Goal: Task Accomplishment & Management: Manage account settings

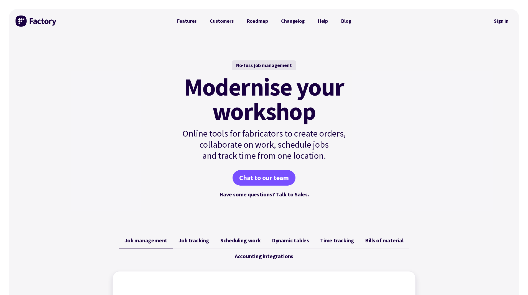
drag, startPoint x: 0, startPoint y: 0, endPoint x: 378, endPoint y: 21, distance: 378.4
click at [378, 21] on div at bounding box center [424, 21] width 132 height 24
click at [505, 21] on link "Sign in" at bounding box center [501, 21] width 22 height 13
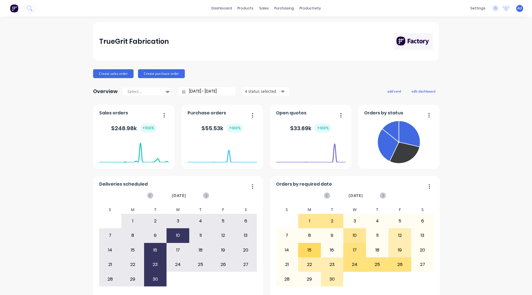
click at [21, 170] on div "TrueGrit Fabrication Create sales order Create purchase order Overview Select..…" at bounding box center [266, 166] width 532 height 289
click at [17, 170] on div "TrueGrit Fabrication Create sales order Create purchase order Overview Select..…" at bounding box center [266, 166] width 532 height 289
click at [316, 25] on div "Workflow" at bounding box center [318, 26] width 17 height 5
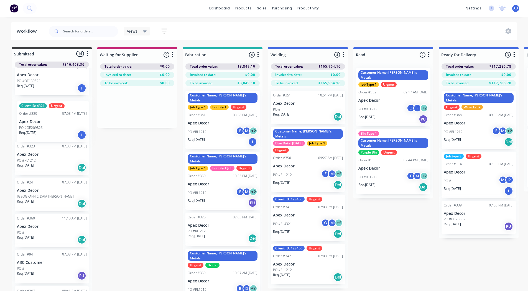
scroll to position [258, 0]
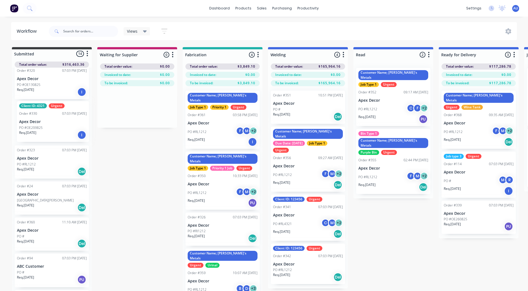
drag, startPoint x: 53, startPoint y: 135, endPoint x: 57, endPoint y: 131, distance: 4.9
click at [57, 131] on div "Order #336 07:03 PM [DATE] Apex Decor PO # Req. [DATE] Del Order #327 07:03 PM …" at bounding box center [52, 180] width 80 height 224
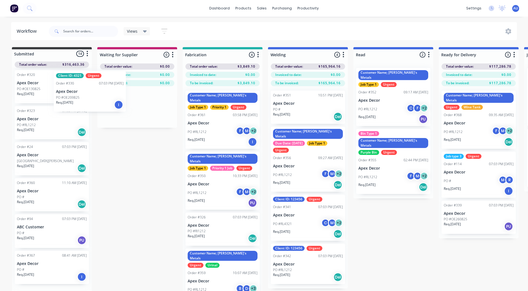
scroll to position [252, 0]
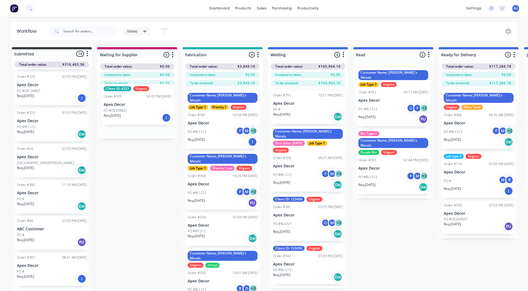
drag, startPoint x: 37, startPoint y: 124, endPoint x: 124, endPoint y: 104, distance: 89.8
click at [124, 104] on div "Submitted 14 Status colour #3A3C3E hex #3A3C3E Save Cancel Summaries Total orde…" at bounding box center [378, 179] width 764 height 264
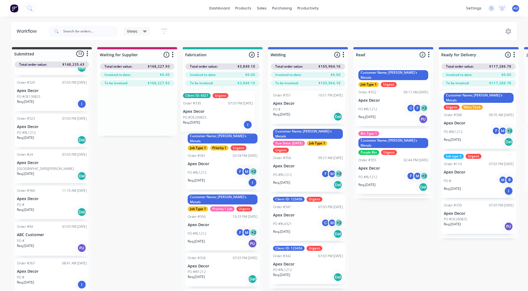
drag, startPoint x: 142, startPoint y: 113, endPoint x: 226, endPoint y: 111, distance: 84.6
click at [226, 111] on div "Submitted 13 Status colour #3A3C3E hex #3A3C3E Save Cancel Summaries Total orde…" at bounding box center [378, 179] width 764 height 264
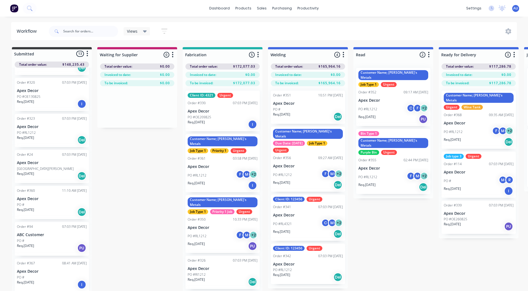
click at [142, 32] on div "Views" at bounding box center [137, 31] width 20 height 5
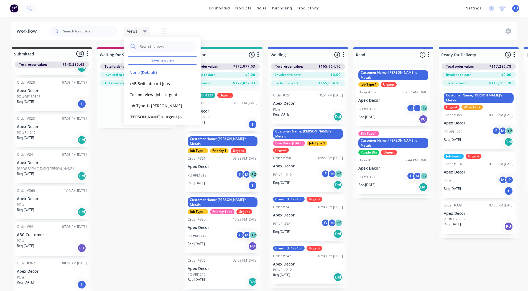
click at [164, 28] on icon "button" at bounding box center [164, 31] width 6 height 7
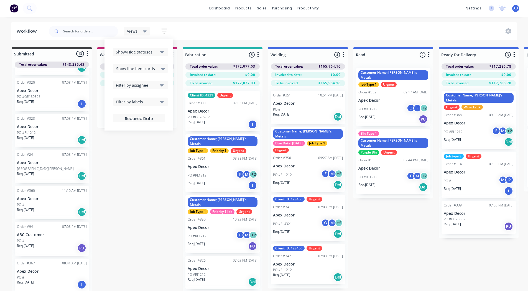
click at [143, 83] on div "Filter by assignee" at bounding box center [137, 85] width 42 height 6
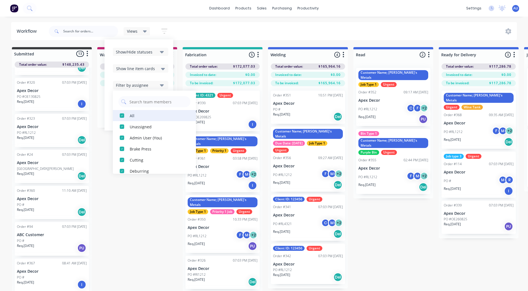
click at [121, 114] on div "button" at bounding box center [121, 115] width 11 height 11
click at [122, 116] on div "button" at bounding box center [121, 115] width 11 height 11
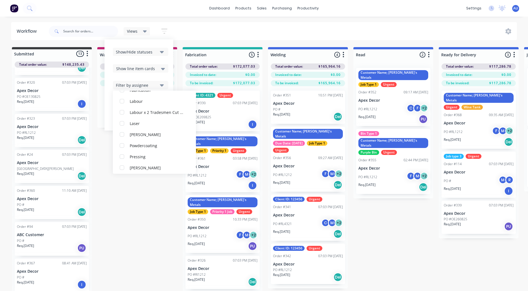
scroll to position [116, 0]
click at [122, 154] on div "button" at bounding box center [121, 154] width 11 height 11
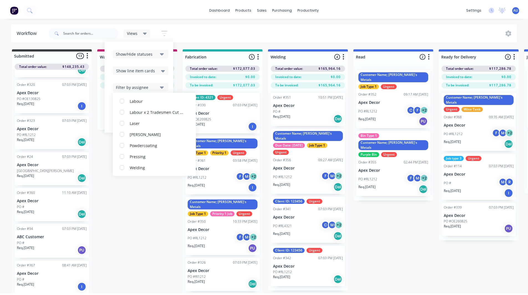
scroll to position [0, 0]
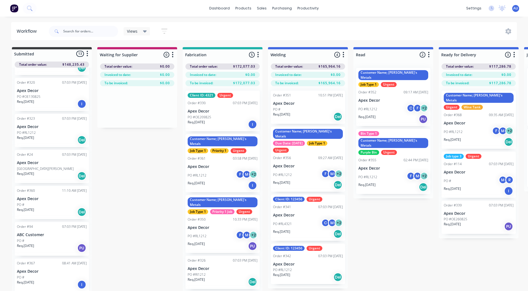
click at [153, 210] on div "Submitted 13 Status colour #3A3C3E hex #3A3C3E Save Cancel Summaries Total orde…" at bounding box center [378, 179] width 764 height 264
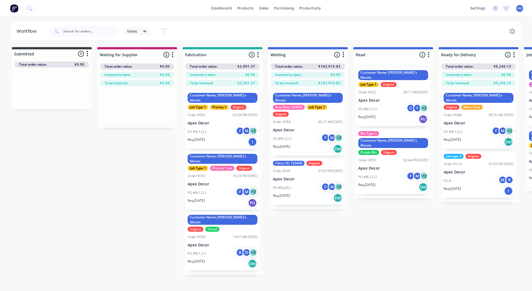
click at [91, 184] on div "Submitted 0 Status colour #3A3C3E hex #3A3C3E Save Cancel Summaries Total order…" at bounding box center [378, 161] width 764 height 228
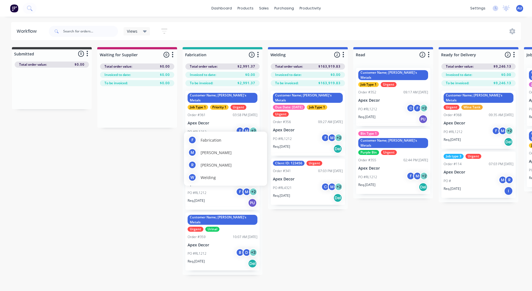
click at [238, 127] on div "F" at bounding box center [240, 131] width 8 height 8
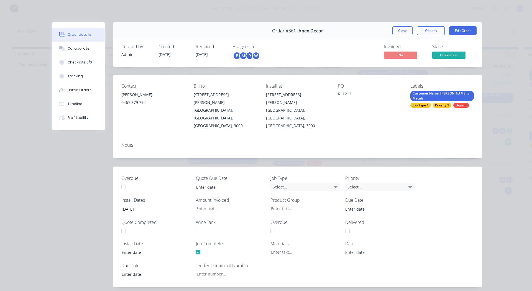
click at [129, 99] on div "0467 579 794" at bounding box center [152, 103] width 63 height 8
click at [402, 31] on button "Close" at bounding box center [402, 30] width 20 height 9
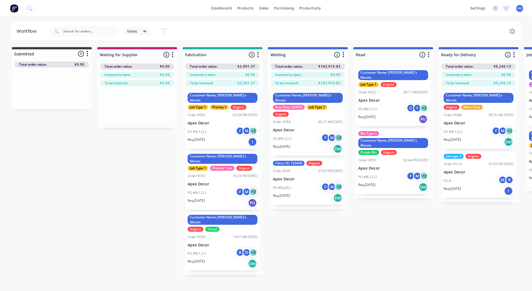
drag, startPoint x: 24, startPoint y: 140, endPoint x: 152, endPoint y: 166, distance: 130.7
click at [152, 166] on div "Submitted 0 Status colour #3A3C3E hex #3A3C3E Save Cancel Summaries Total order…" at bounding box center [378, 161] width 764 height 228
drag, startPoint x: 10, startPoint y: 168, endPoint x: 172, endPoint y: 168, distance: 162.4
click at [27, 228] on div "Submitted 0 Status colour #3A3C3E hex #3A3C3E Save Cancel Summaries Total order…" at bounding box center [378, 161] width 764 height 228
click at [218, 131] on div "PO #RL1212 F M + 2" at bounding box center [223, 132] width 70 height 11
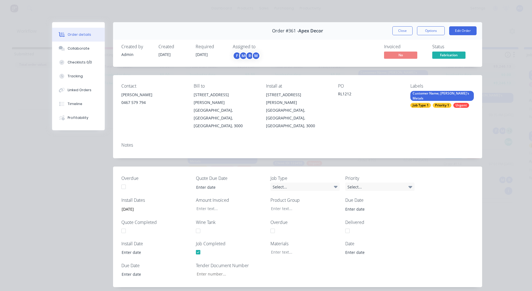
click at [142, 100] on div "0467 579 794" at bounding box center [152, 103] width 63 height 8
click at [130, 103] on div "0467 579 794" at bounding box center [152, 103] width 63 height 8
drag, startPoint x: 455, startPoint y: 31, endPoint x: 139, endPoint y: 97, distance: 323.1
click at [139, 97] on div "[PERSON_NAME]" at bounding box center [152, 95] width 63 height 8
click at [134, 101] on div "0467 579 794" at bounding box center [152, 103] width 63 height 8
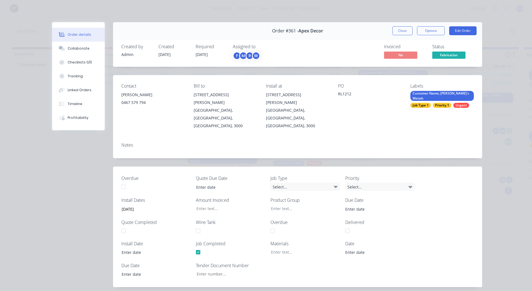
click at [123, 94] on div "[PERSON_NAME]" at bounding box center [152, 95] width 63 height 8
click at [124, 103] on div "0467 579 794" at bounding box center [152, 103] width 63 height 8
click at [463, 32] on button "Edit Order" at bounding box center [462, 30] width 27 height 9
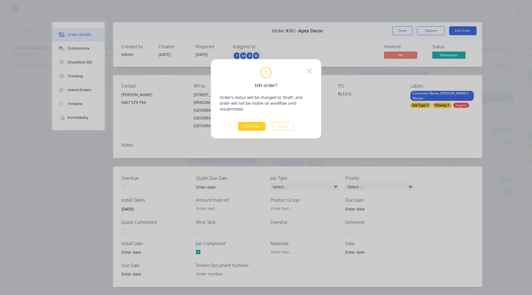
click at [246, 122] on button "Edit Order" at bounding box center [251, 126] width 27 height 9
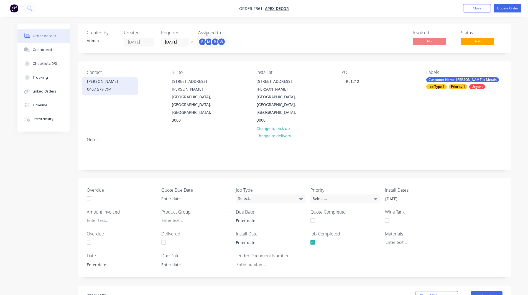
click at [97, 84] on div "[PERSON_NAME]" at bounding box center [110, 82] width 46 height 8
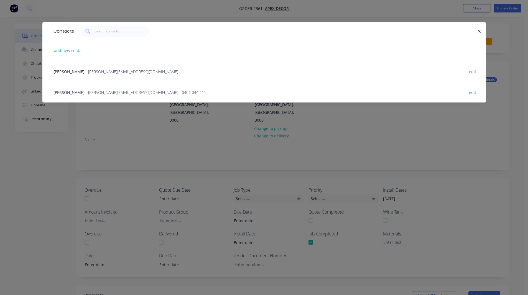
click at [93, 73] on span "- [PERSON_NAME][EMAIL_ADDRESS][DOMAIN_NAME] -" at bounding box center [133, 71] width 95 height 5
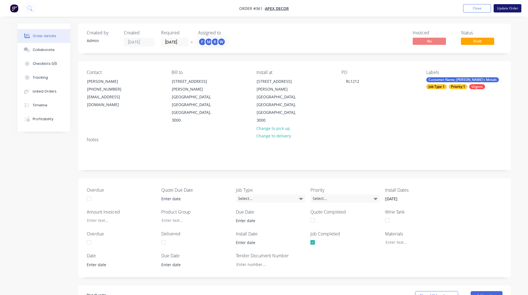
click at [509, 10] on button "Update Order" at bounding box center [508, 8] width 28 height 8
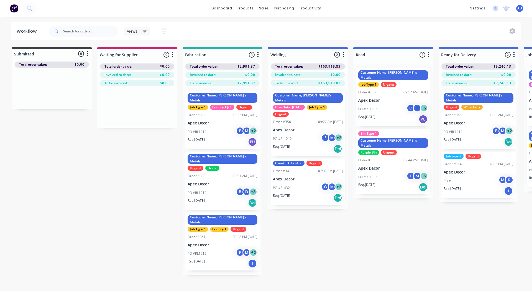
click at [217, 171] on div "Customer Name; [PERSON_NAME]'s Metals Urgent Urinal Order #359 10:07 AM [DATE] …" at bounding box center [222, 181] width 74 height 58
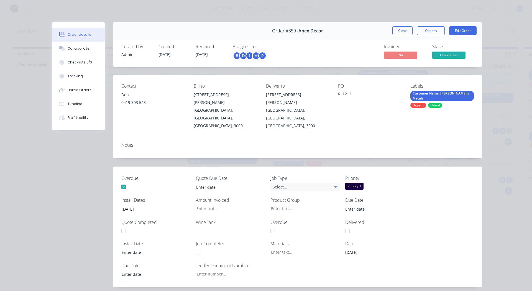
click at [127, 100] on div "0419 303 543" at bounding box center [152, 103] width 63 height 8
click at [461, 29] on button "Edit Order" at bounding box center [462, 30] width 27 height 9
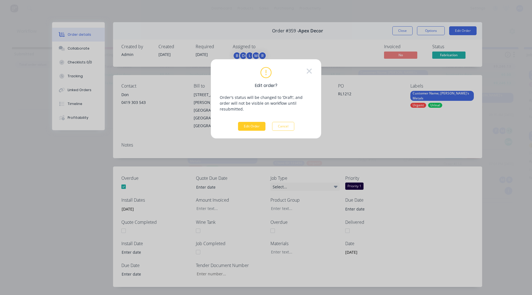
click at [244, 122] on button "Edit Order" at bounding box center [251, 126] width 27 height 9
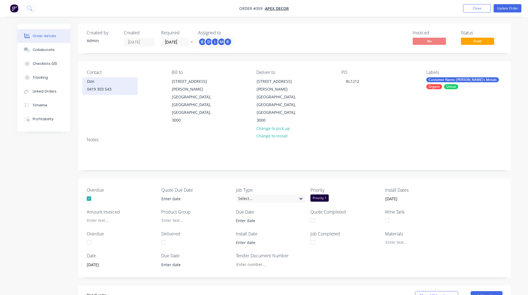
click at [94, 86] on div "0419 303 543" at bounding box center [110, 89] width 46 height 8
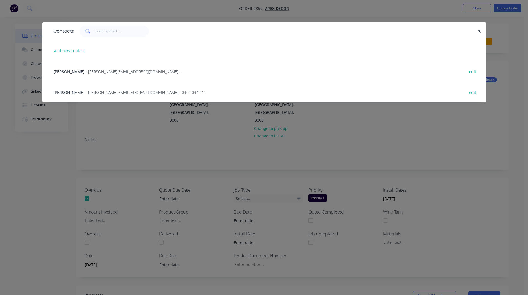
click at [116, 72] on div "Jason - [EMAIL_ADDRESS][DOMAIN_NAME] - edit" at bounding box center [264, 71] width 427 height 21
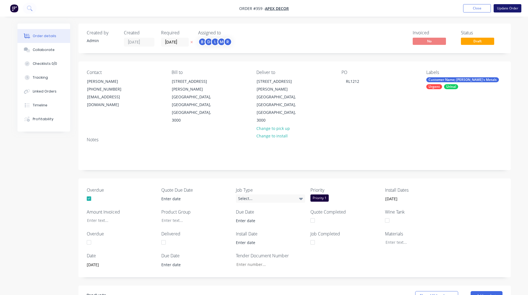
click at [506, 9] on button "Update Order" at bounding box center [508, 8] width 28 height 8
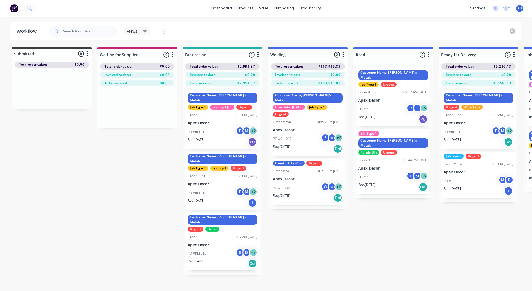
click at [214, 243] on p "Apex Decor" at bounding box center [223, 245] width 70 height 5
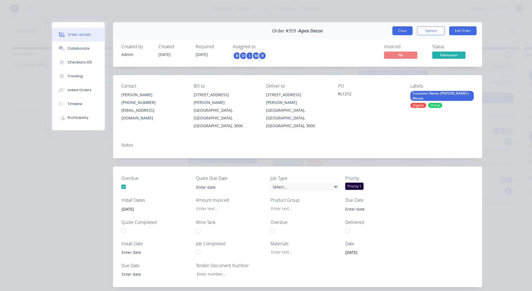
click at [404, 33] on button "Close" at bounding box center [402, 30] width 20 height 9
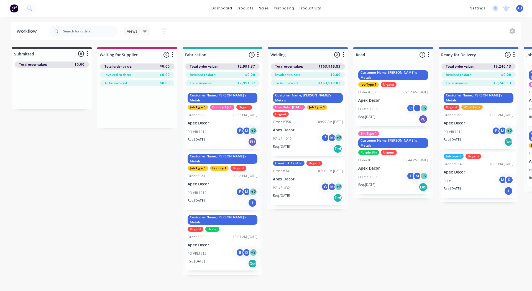
click at [316, 111] on div "Customer Name; [PERSON_NAME]'s Metals Due Date: [DATE] Job Type 1 Urgent" at bounding box center [308, 105] width 70 height 24
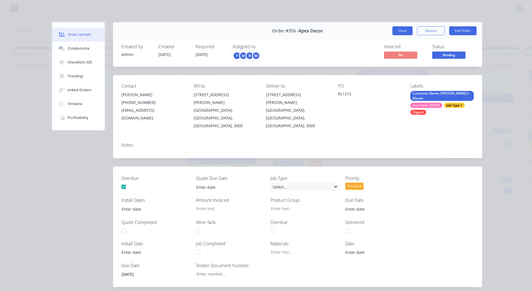
click at [404, 34] on button "Close" at bounding box center [402, 30] width 20 height 9
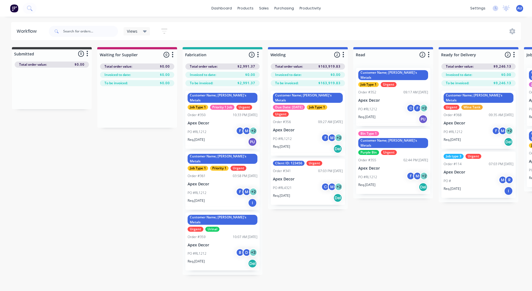
click at [302, 177] on div "Client ID: 123456 Urgent Order #341 07:03 PM [DATE] Apex Decor PO #RL4321 C M +…" at bounding box center [308, 182] width 74 height 46
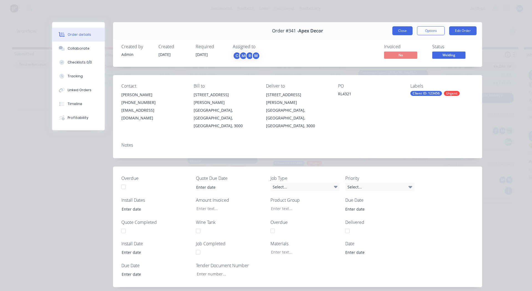
click at [403, 32] on button "Close" at bounding box center [402, 30] width 20 height 9
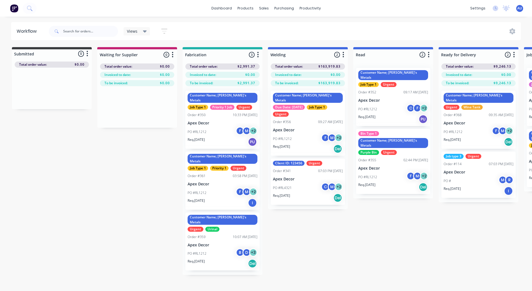
click at [381, 107] on div "PO #RL1212 C F + 2" at bounding box center [393, 109] width 70 height 11
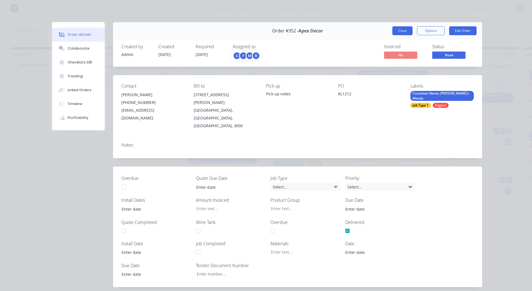
click at [397, 30] on button "Close" at bounding box center [402, 30] width 20 height 9
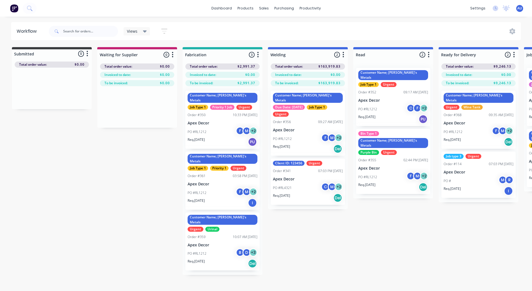
click at [377, 166] on p "Apex Decor" at bounding box center [393, 168] width 70 height 5
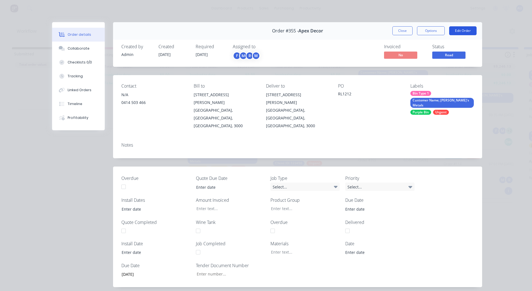
click at [465, 27] on button "Edit Order" at bounding box center [462, 30] width 27 height 9
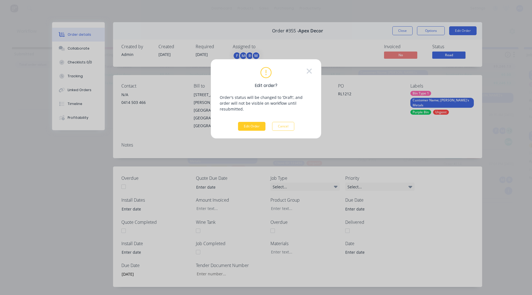
click at [250, 122] on button "Edit Order" at bounding box center [251, 126] width 27 height 9
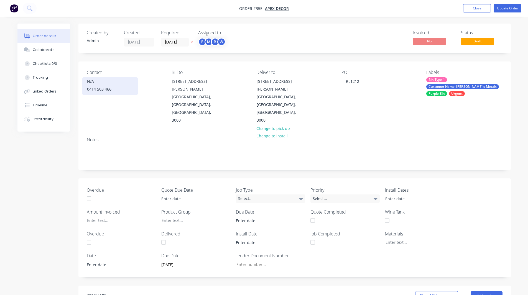
click at [96, 83] on div "N/A" at bounding box center [110, 82] width 46 height 8
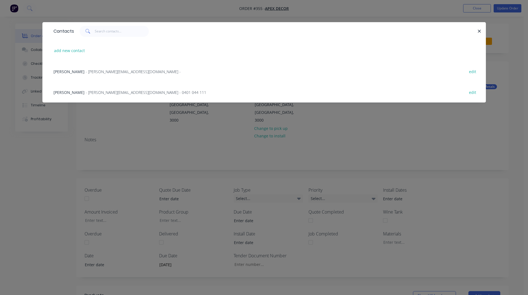
click at [98, 71] on span "- [PERSON_NAME][EMAIL_ADDRESS][DOMAIN_NAME] -" at bounding box center [133, 71] width 95 height 5
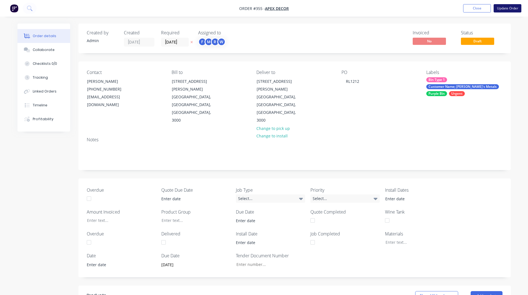
click at [514, 7] on button "Update Order" at bounding box center [508, 8] width 28 height 8
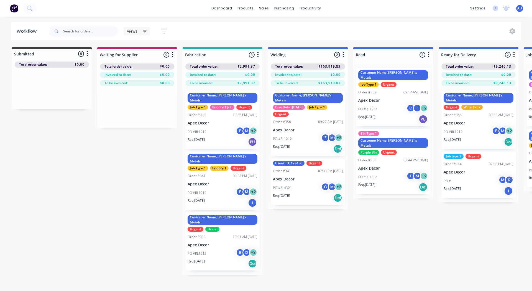
click at [299, 169] on div "Client ID: 123456 Urgent Order #341 07:03 PM [DATE] Apex Decor PO #RL4321 C M +…" at bounding box center [308, 182] width 74 height 46
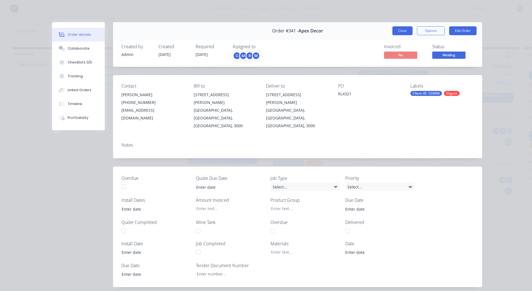
click at [396, 29] on button "Close" at bounding box center [402, 30] width 20 height 9
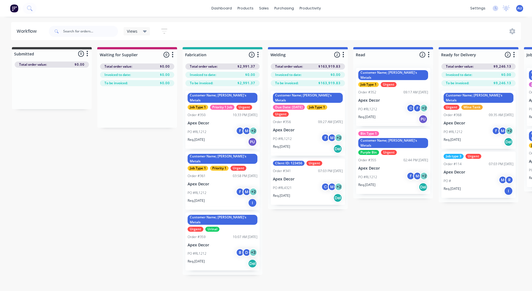
click at [395, 172] on div "PO #RL1212 F M + 2" at bounding box center [393, 177] width 70 height 11
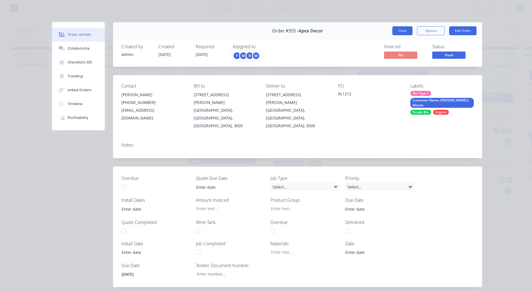
click at [397, 30] on button "Close" at bounding box center [402, 30] width 20 height 9
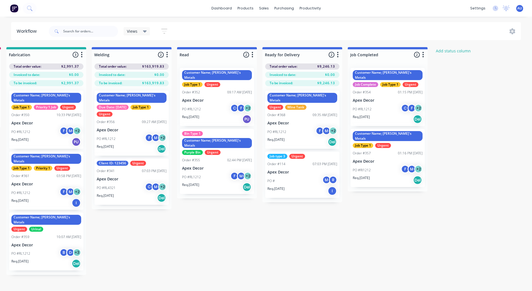
scroll to position [0, 177]
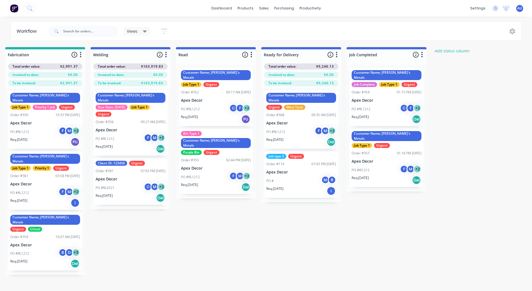
click at [290, 121] on p "Apex Decor" at bounding box center [301, 123] width 70 height 5
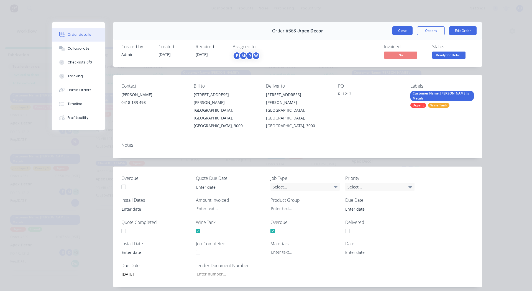
click at [396, 29] on button "Close" at bounding box center [402, 30] width 20 height 9
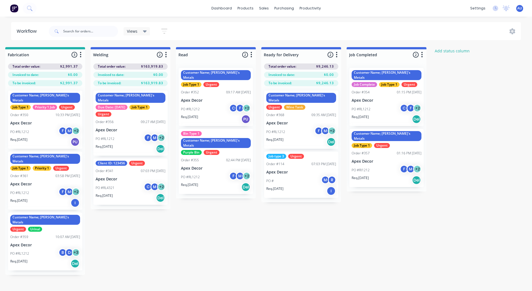
click at [301, 121] on p "Apex Decor" at bounding box center [301, 123] width 70 height 5
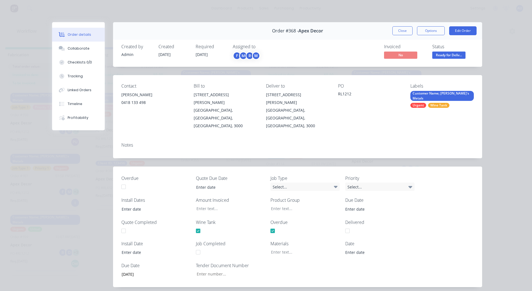
click at [453, 35] on div "Order #368 - Apex Decor Close Options Edit Order" at bounding box center [297, 30] width 369 height 17
click at [454, 33] on button "Edit Order" at bounding box center [462, 30] width 27 height 9
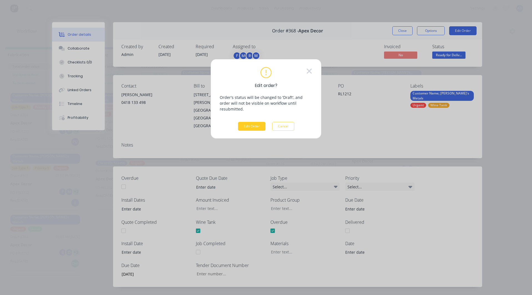
click at [247, 122] on button "Edit Order" at bounding box center [251, 126] width 27 height 9
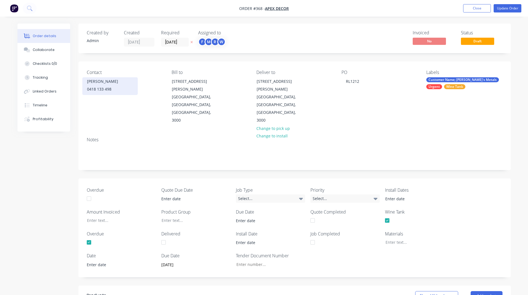
click at [101, 90] on div "0418 133 498" at bounding box center [110, 89] width 46 height 8
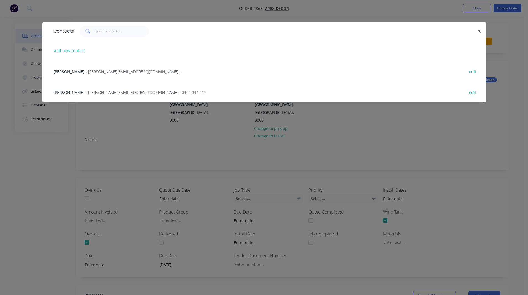
click at [91, 75] on div "Jason - [EMAIL_ADDRESS][DOMAIN_NAME] - edit" at bounding box center [264, 71] width 427 height 21
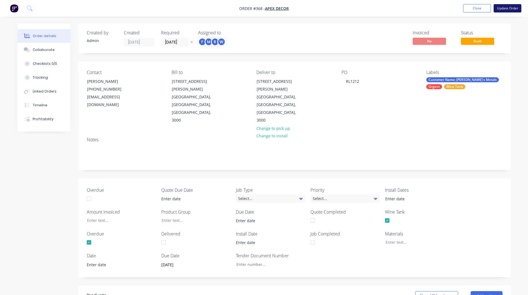
click at [503, 5] on button "Update Order" at bounding box center [508, 8] width 28 height 8
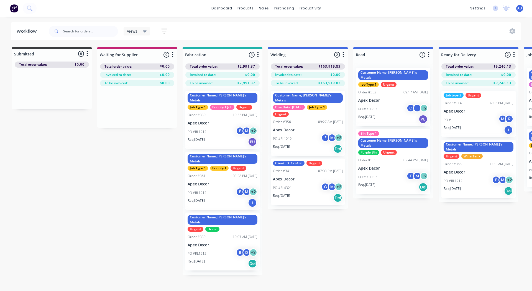
click at [392, 166] on p "Apex Decor" at bounding box center [393, 168] width 70 height 5
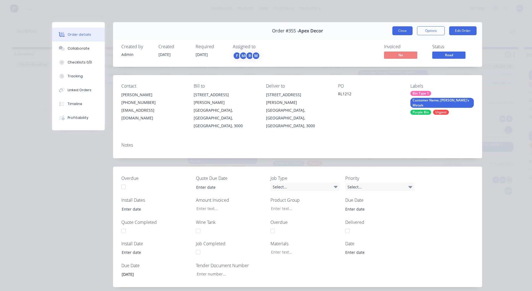
click at [392, 31] on button "Close" at bounding box center [402, 30] width 20 height 9
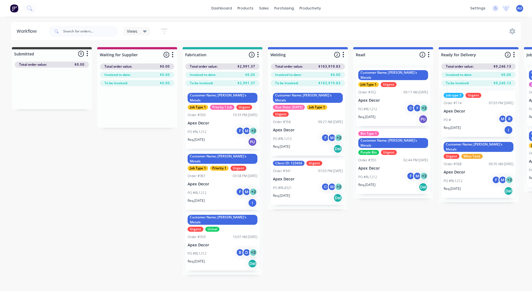
click at [455, 116] on div "PO # M R" at bounding box center [479, 120] width 70 height 11
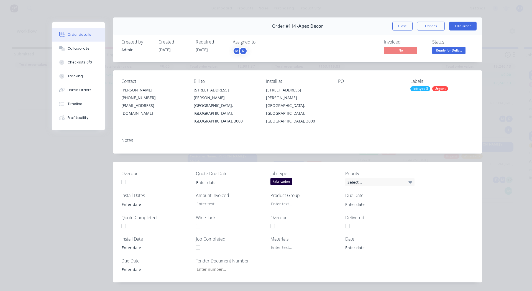
scroll to position [5, 0]
click at [400, 23] on button "Close" at bounding box center [402, 25] width 20 height 9
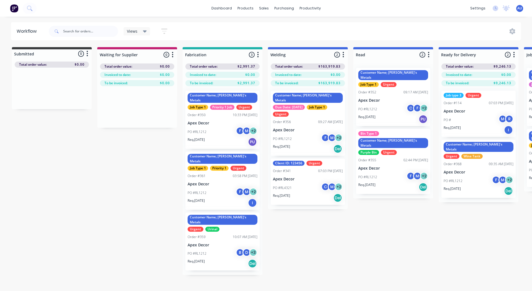
click at [464, 170] on p "Apex Decor" at bounding box center [479, 172] width 70 height 5
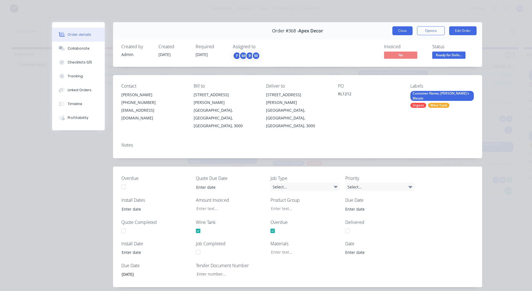
click at [404, 30] on button "Close" at bounding box center [402, 30] width 20 height 9
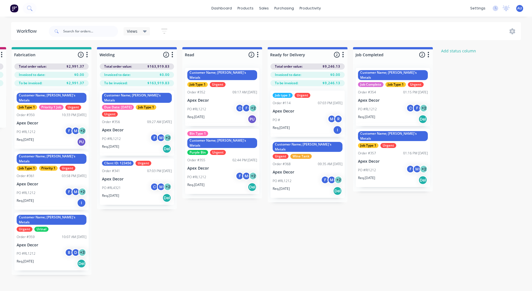
scroll to position [0, 182]
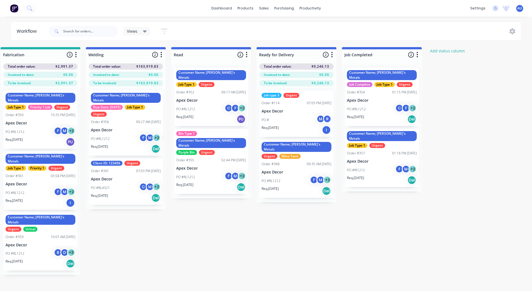
click at [372, 98] on p "Apex Decor" at bounding box center [382, 100] width 70 height 5
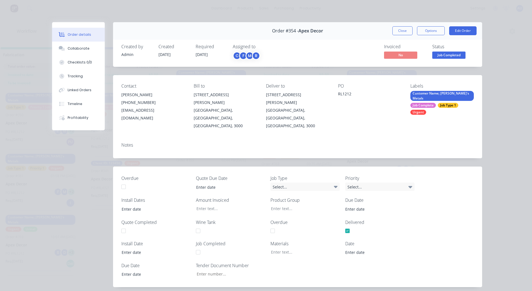
type input "[DATE]"
click at [398, 33] on button "Close" at bounding box center [402, 30] width 20 height 9
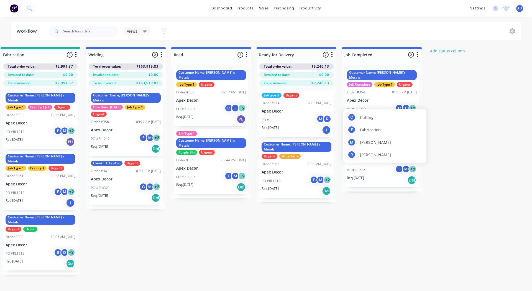
click at [381, 153] on div "[PERSON_NAME]" at bounding box center [385, 154] width 75 height 8
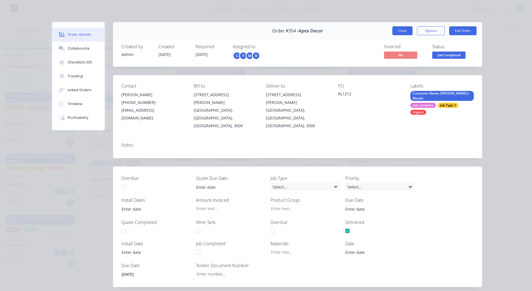
click at [398, 30] on button "Close" at bounding box center [402, 30] width 20 height 9
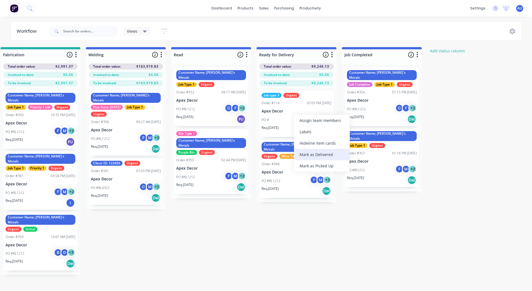
click at [307, 154] on div "Mark as Delivered" at bounding box center [322, 154] width 56 height 11
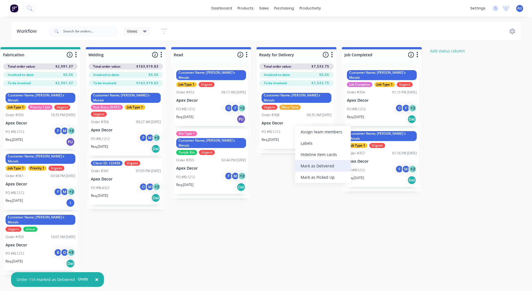
click at [305, 165] on div "Mark as Delivered" at bounding box center [323, 165] width 56 height 11
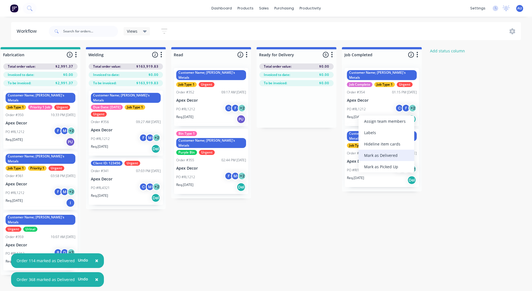
click at [371, 153] on div "Mark as Delivered" at bounding box center [387, 155] width 56 height 11
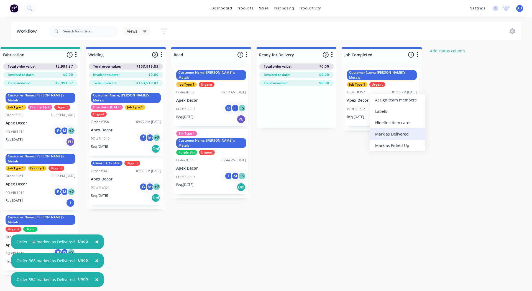
click at [385, 134] on div "Mark as Delivered" at bounding box center [398, 133] width 56 height 11
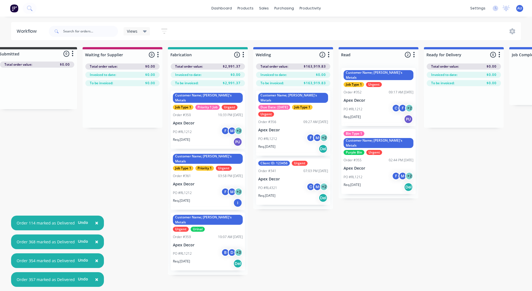
scroll to position [0, 2]
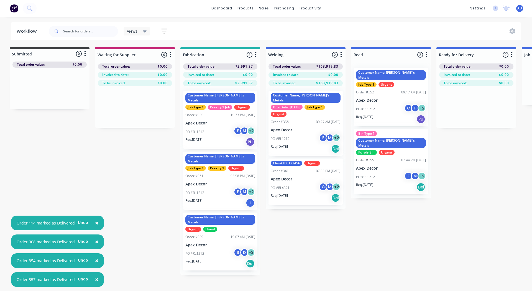
click at [309, 122] on div "Customer Name; [PERSON_NAME]'s Metals Due Date: [DATE] Job Type 1 Urgent Order …" at bounding box center [306, 123] width 74 height 65
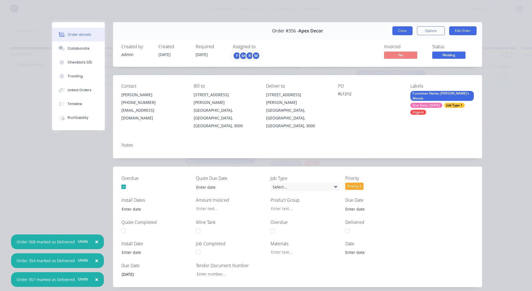
drag, startPoint x: 309, startPoint y: 122, endPoint x: 396, endPoint y: 33, distance: 124.5
click at [396, 33] on button "Close" at bounding box center [402, 30] width 20 height 9
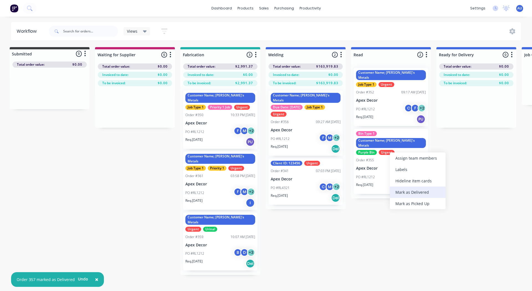
click at [402, 190] on div "Mark as Delivered" at bounding box center [418, 192] width 56 height 11
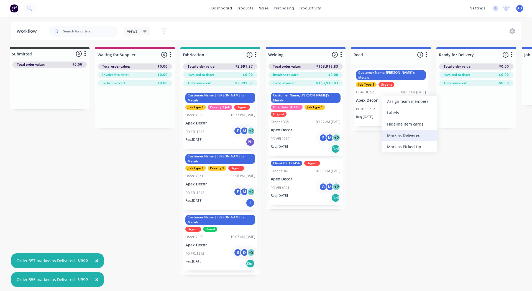
click at [387, 134] on div "Mark as Delivered" at bounding box center [410, 135] width 56 height 11
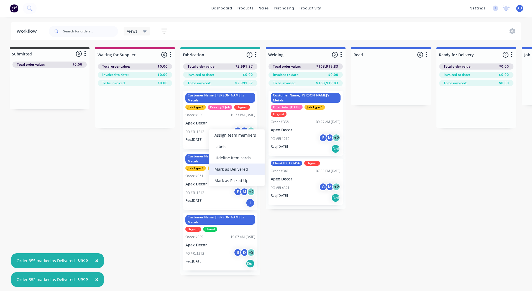
click at [228, 169] on div "Mark as Delivered" at bounding box center [237, 169] width 56 height 11
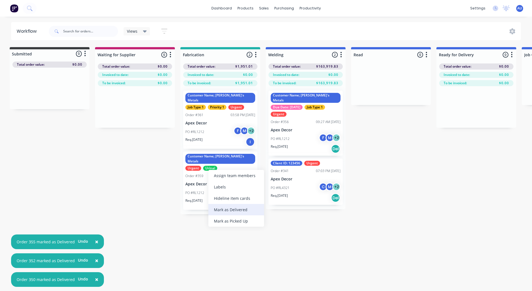
click at [226, 204] on div "Mark as Delivered" at bounding box center [236, 209] width 56 height 11
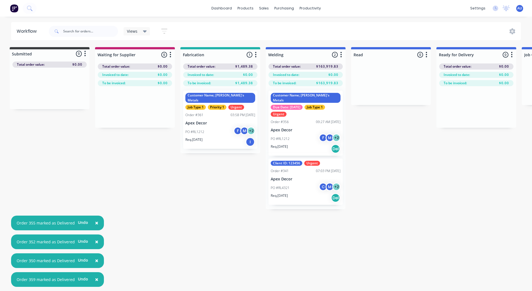
click at [220, 105] on div "Priority 1" at bounding box center [217, 107] width 19 height 5
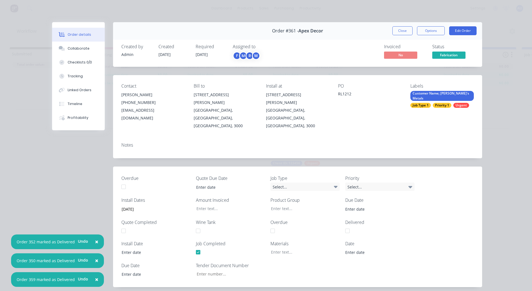
click at [438, 103] on div "Priority 1" at bounding box center [442, 105] width 19 height 5
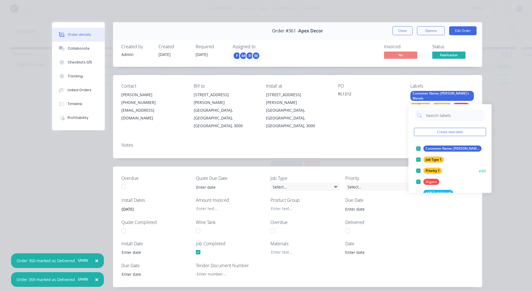
click at [419, 169] on div at bounding box center [418, 170] width 11 height 11
click at [392, 138] on div "Notes" at bounding box center [297, 148] width 369 height 20
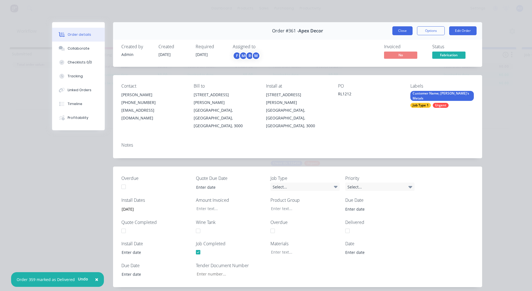
click at [403, 30] on button "Close" at bounding box center [402, 30] width 20 height 9
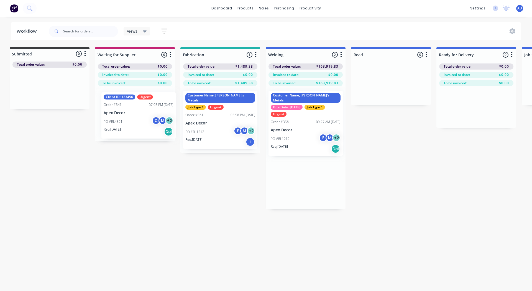
drag, startPoint x: 299, startPoint y: 171, endPoint x: 127, endPoint y: 110, distance: 182.5
click at [127, 110] on div "Submitted 0 Status colour #3A3C3E hex #3A3C3E Save Cancel Summaries Total order…" at bounding box center [376, 128] width 764 height 162
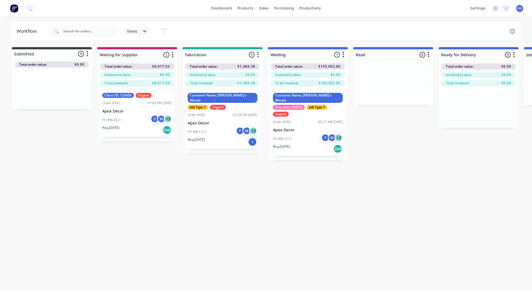
click at [287, 202] on div "Workflow Views Save new view None (Default) edit +AB Switchboard Jobs edit Cust…" at bounding box center [266, 151] width 532 height 258
click at [321, 167] on div "Mark as Delivered" at bounding box center [332, 167] width 56 height 11
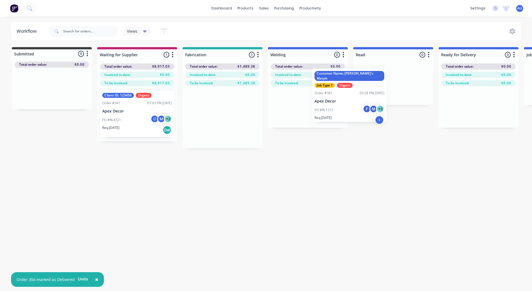
drag, startPoint x: 206, startPoint y: 137, endPoint x: 353, endPoint y: 111, distance: 148.8
click at [353, 111] on div "Submitted 0 Status colour #3A3C3E hex #3A3C3E Save Cancel Summaries Total order…" at bounding box center [378, 97] width 764 height 101
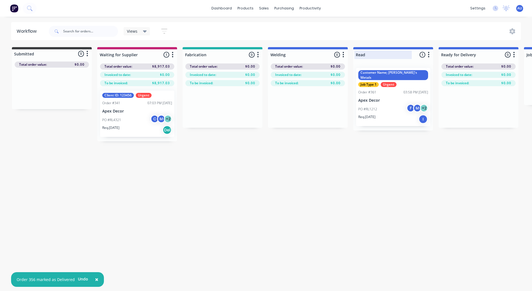
click at [367, 58] on div at bounding box center [393, 54] width 80 height 11
click at [364, 53] on input "Read" at bounding box center [383, 55] width 55 height 6
type input "Powdercoating"
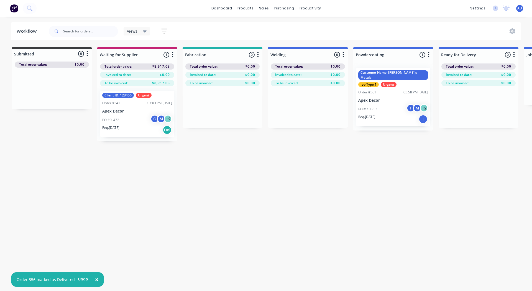
click at [350, 161] on div "Workflow Views Save new view None (Default) edit +AB Switchboard Jobs edit Cust…" at bounding box center [266, 151] width 532 height 258
click at [246, 228] on div "Workflow Views Save new view None (Default) edit +AB Switchboard Jobs edit Cust…" at bounding box center [266, 151] width 532 height 258
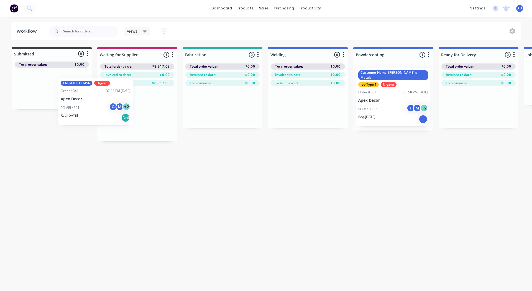
drag, startPoint x: 134, startPoint y: 120, endPoint x: 56, endPoint y: 99, distance: 80.8
click at [56, 99] on div "Submitted 0 Status colour #3A3C3E hex #3A3C3E Save Cancel Summaries Total order…" at bounding box center [378, 94] width 764 height 94
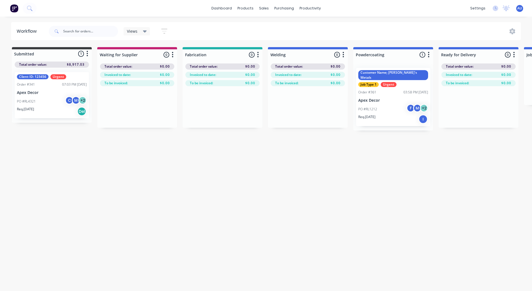
click at [58, 79] on div "Urgent" at bounding box center [58, 76] width 16 height 5
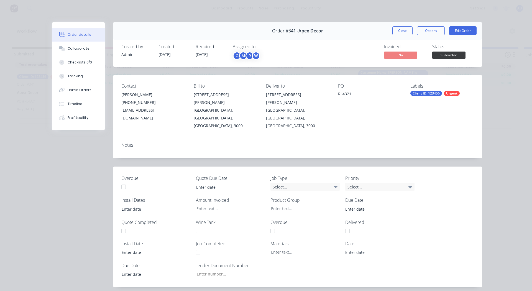
click at [450, 91] on div "Urgent" at bounding box center [452, 93] width 16 height 5
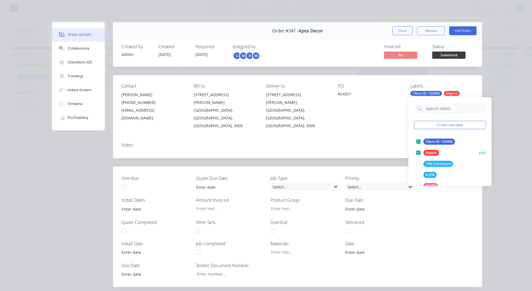
click at [419, 152] on div at bounding box center [418, 152] width 11 height 11
click at [418, 142] on div at bounding box center [418, 141] width 11 height 11
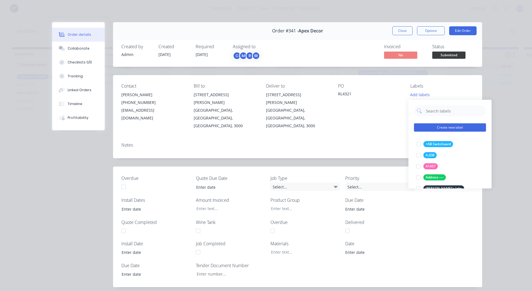
click at [435, 125] on button "Create new label" at bounding box center [450, 127] width 72 height 8
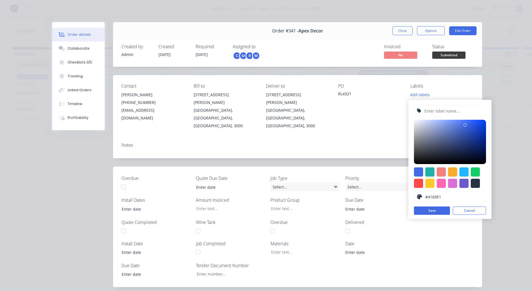
click at [430, 174] on div at bounding box center [429, 171] width 9 height 9
type input "#20B2AA"
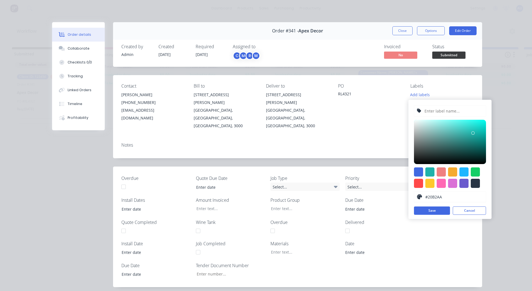
click at [439, 111] on input "text" at bounding box center [453, 111] width 59 height 11
type input "Non-Urgent"
click at [429, 209] on button "Save" at bounding box center [432, 210] width 36 height 8
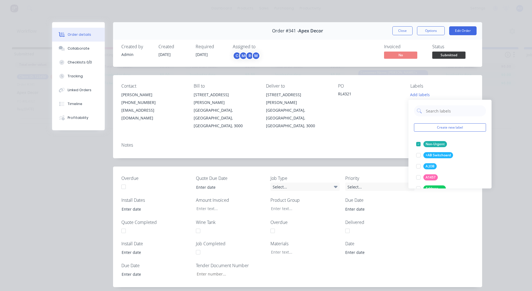
click at [369, 107] on div "PO RL4321" at bounding box center [369, 106] width 63 height 46
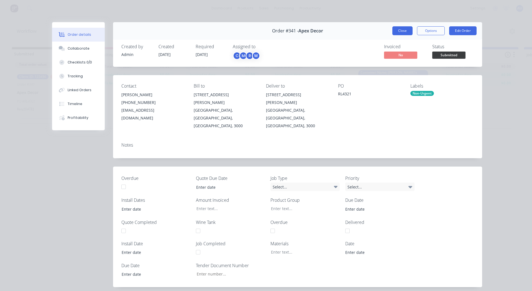
click at [404, 31] on button "Close" at bounding box center [402, 30] width 20 height 9
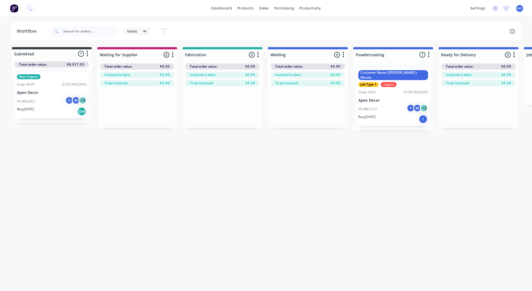
click at [258, 54] on icon "button" at bounding box center [258, 54] width 2 height 7
click at [223, 81] on button "Summaries" at bounding box center [233, 84] width 55 height 9
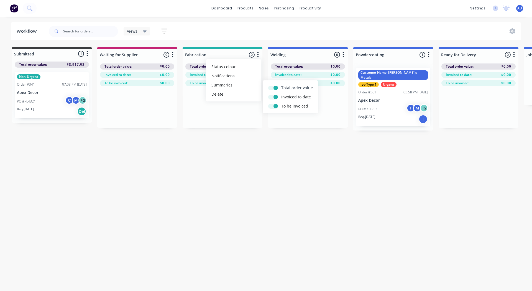
click at [281, 85] on label at bounding box center [281, 85] width 0 height 0
click at [273, 88] on input "checkbox" at bounding box center [270, 87] width 4 height 5
checkbox input "false"
click at [281, 94] on label at bounding box center [281, 94] width 0 height 0
click at [272, 96] on input "checkbox" at bounding box center [270, 96] width 4 height 5
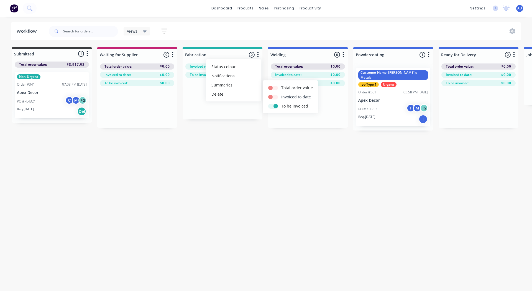
checkbox input "false"
click at [281, 103] on label at bounding box center [281, 103] width 0 height 0
click at [272, 106] on input "checkbox" at bounding box center [270, 105] width 4 height 5
checkbox input "false"
click at [229, 158] on div "Workflow Views Save new view None (Default) edit +AB Switchboard Jobs edit Cust…" at bounding box center [266, 151] width 532 height 258
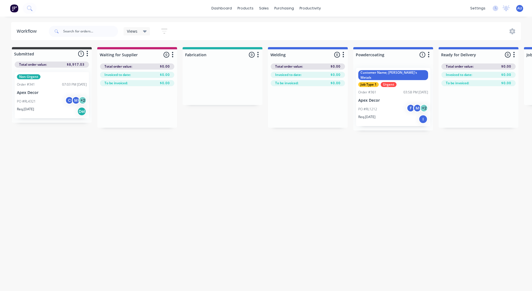
click at [343, 56] on icon "button" at bounding box center [344, 54] width 2 height 7
click at [315, 84] on button "Summaries" at bounding box center [318, 84] width 55 height 9
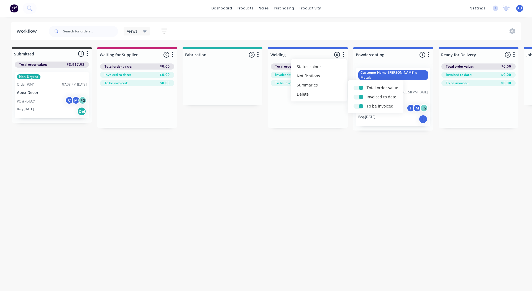
click at [229, 159] on div "Workflow Views Save new view None (Default) edit +AB Switchboard Jobs edit Cust…" at bounding box center [266, 151] width 532 height 258
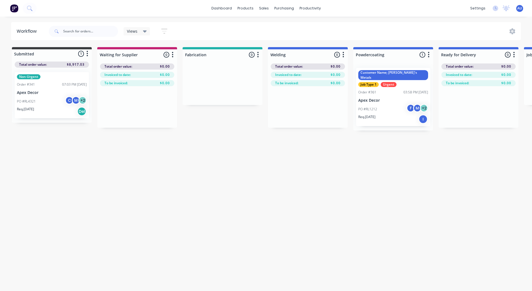
click at [196, 116] on div "Submitted 1 Status colour #3A3C3E hex #3A3C3E Save Cancel Summaries Total order…" at bounding box center [378, 88] width 764 height 83
click at [142, 67] on div "Total order value: $0.00" at bounding box center [137, 66] width 74 height 6
click at [21, 153] on div "Workflow Views Save new view None (Default) edit +AB Switchboard Jobs edit Cust…" at bounding box center [266, 151] width 532 height 258
click at [23, 194] on div "Workflow Views Save new view None (Default) edit +AB Switchboard Jobs edit Cust…" at bounding box center [266, 151] width 532 height 258
click at [76, 169] on div "Workflow Views Save new view None (Default) edit +AB Switchboard Jobs edit Cust…" at bounding box center [266, 151] width 532 height 258
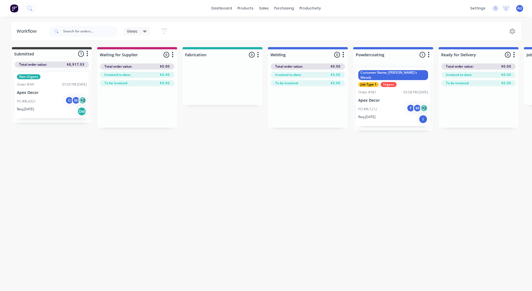
click at [9, 199] on div "Workflow Views Save new view None (Default) edit +AB Switchboard Jobs edit Cust…" at bounding box center [266, 151] width 532 height 258
click at [292, 198] on div "Workflow Views Save new view None (Default) edit +AB Switchboard Jobs edit Cust…" at bounding box center [266, 151] width 532 height 258
click at [294, 216] on div "Workflow Views Save new view None (Default) edit +AB Switchboard Jobs edit Cust…" at bounding box center [266, 151] width 532 height 258
click at [17, 183] on div "Workflow Views Save new view None (Default) edit +AB Switchboard Jobs edit Cust…" at bounding box center [266, 151] width 532 height 258
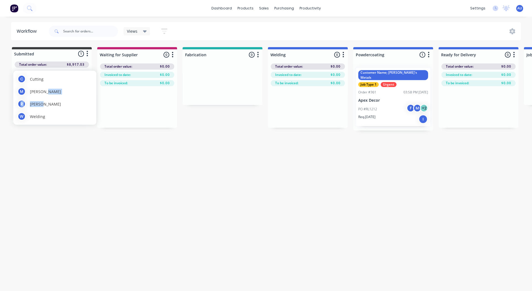
drag, startPoint x: 70, startPoint y: 104, endPoint x: 54, endPoint y: 89, distance: 21.8
click at [54, 89] on div "C Cutting M [PERSON_NAME] R [PERSON_NAME] W Welding" at bounding box center [54, 98] width 83 height 54
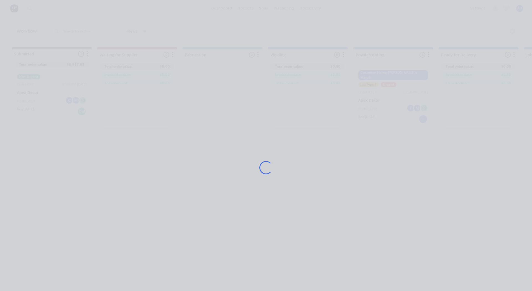
click at [58, 151] on div "Loading..." at bounding box center [265, 167] width 443 height 291
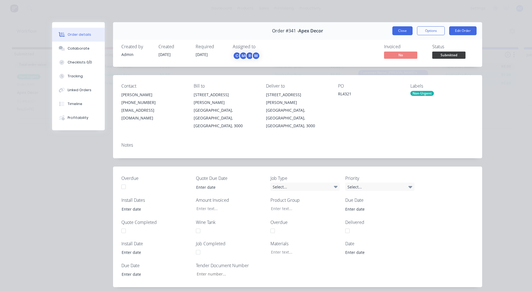
click at [400, 29] on button "Close" at bounding box center [402, 30] width 20 height 9
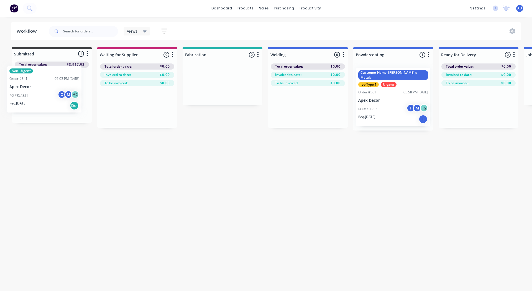
drag, startPoint x: 37, startPoint y: 95, endPoint x: 32, endPoint y: 89, distance: 7.7
click at [32, 89] on div "Non-Urgent Order #341 07:03 PM [DATE] Apex Decor PO #RL4321 C M + 2 Req. [DATE]…" at bounding box center [52, 95] width 80 height 55
click at [66, 160] on div "Workflow Views Save new view None (Default) edit +AB Switchboard Jobs edit Cust…" at bounding box center [266, 151] width 532 height 258
click at [132, 156] on div "Workflow Views Save new view None (Default) edit +AB Switchboard Jobs edit Cust…" at bounding box center [266, 151] width 532 height 258
click at [28, 183] on div "Workflow Views Save new view None (Default) edit +AB Switchboard Jobs edit Cust…" at bounding box center [266, 151] width 532 height 258
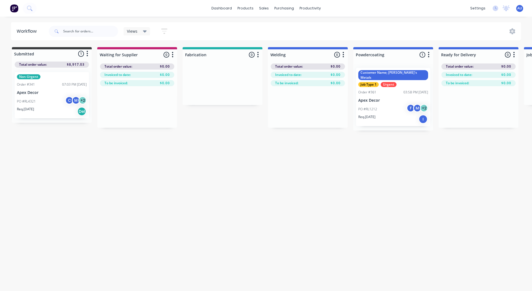
drag, startPoint x: 200, startPoint y: 284, endPoint x: 178, endPoint y: 171, distance: 114.9
click at [178, 171] on div "Workflow Views Save new view None (Default) edit +AB Switchboard Jobs edit Cust…" at bounding box center [266, 151] width 532 height 258
click at [19, 185] on div "Workflow Views Save new view None (Default) edit +AB Switchboard Jobs edit Cust…" at bounding box center [266, 151] width 532 height 258
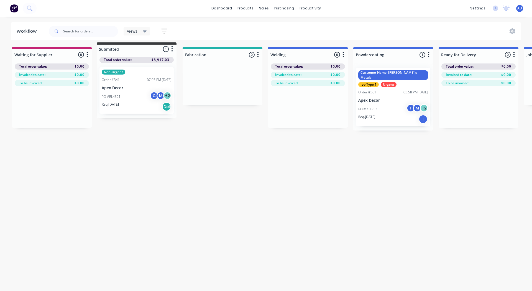
drag, startPoint x: 53, startPoint y: 52, endPoint x: 141, endPoint y: 47, distance: 87.2
click at [141, 47] on div "Submitted 1 Status colour #3A3C3E hex #3A3C3E Save Cancel Summaries Total order…" at bounding box center [378, 88] width 764 height 83
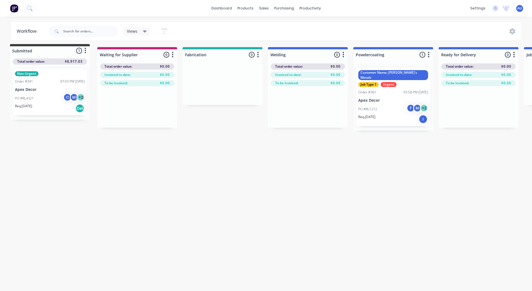
drag, startPoint x: 141, startPoint y: 50, endPoint x: 51, endPoint y: 48, distance: 90.1
click at [51, 48] on div "Waiting for Supplier 0 Status colour #C32373 hex #C32373 Save Cancel Notificati…" at bounding box center [378, 88] width 764 height 83
